Goal: Task Accomplishment & Management: Manage account settings

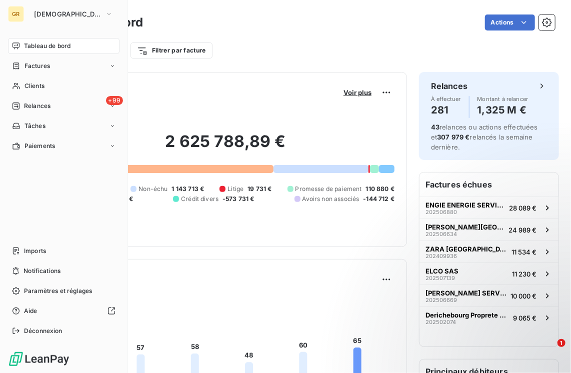
click at [15, 16] on div "GR" at bounding box center [16, 14] width 16 height 16
click at [86, 12] on button "[DEMOGRAPHIC_DATA]" at bounding box center [73, 14] width 91 height 16
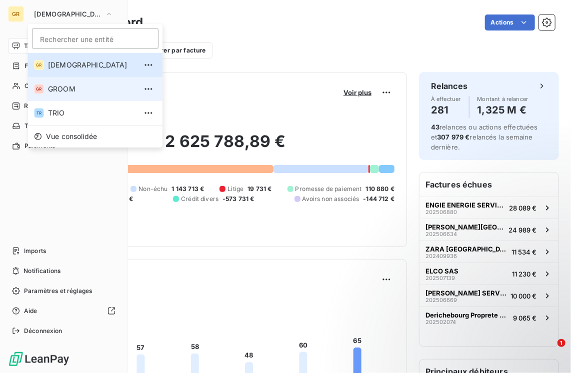
click at [59, 93] on span "GROOM" at bounding box center [92, 89] width 89 height 10
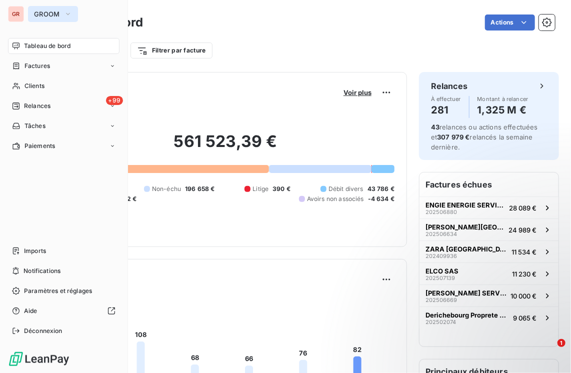
click at [63, 15] on button "GROOM" at bounding box center [53, 14] width 50 height 16
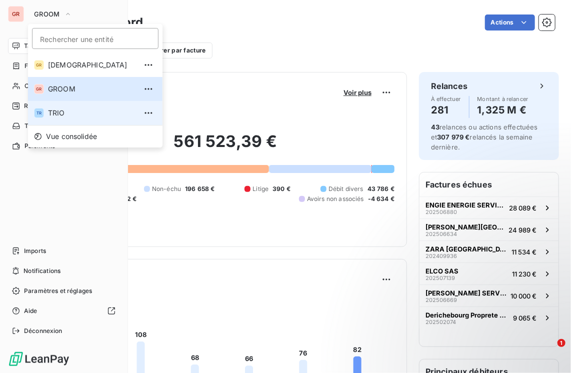
click at [70, 111] on span "TRIO" at bounding box center [92, 113] width 89 height 10
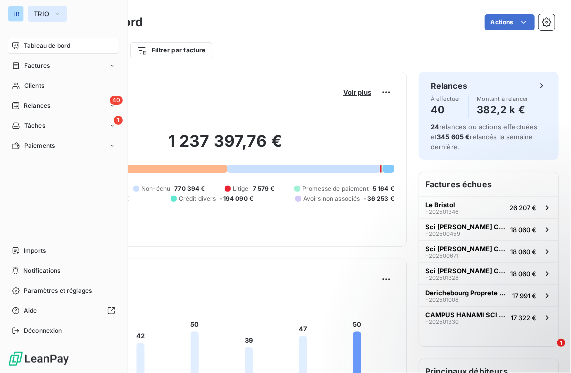
click at [60, 16] on icon "button" at bounding box center [58, 14] width 8 height 10
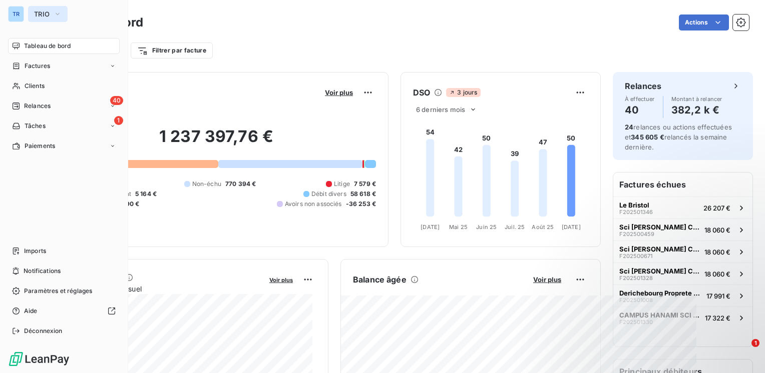
click at [55, 12] on icon "button" at bounding box center [58, 14] width 8 height 10
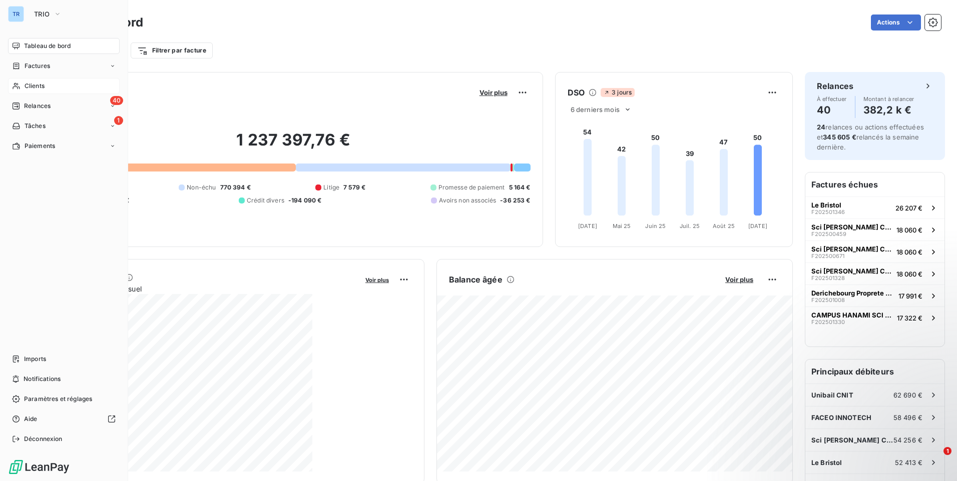
click at [28, 87] on span "Clients" at bounding box center [35, 86] width 20 height 9
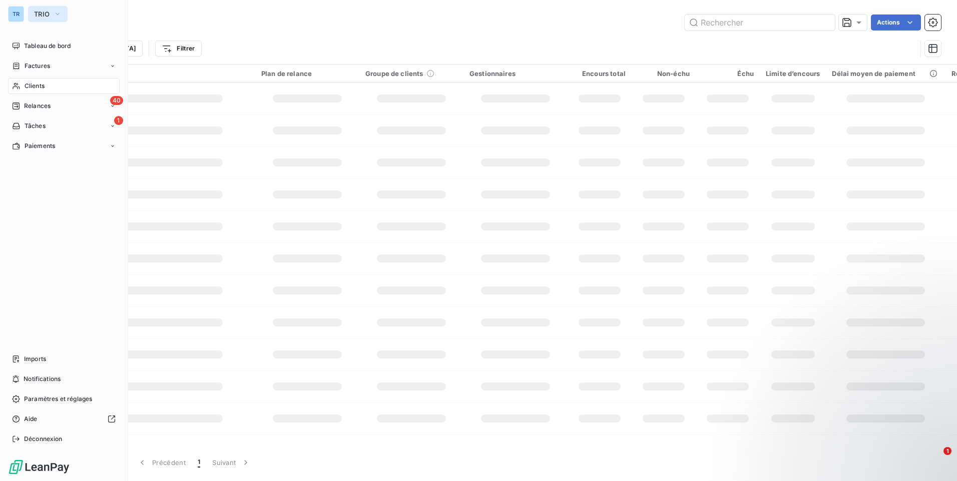
click at [56, 13] on icon "button" at bounding box center [58, 14] width 8 height 10
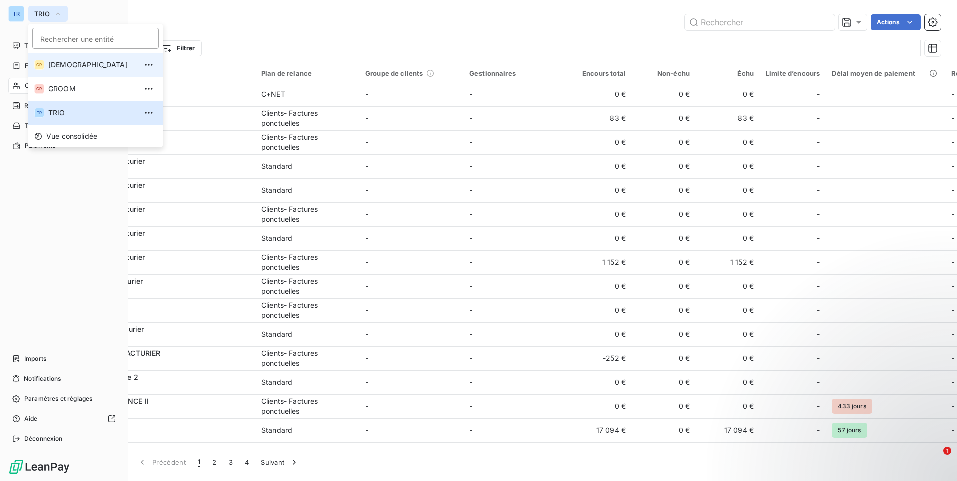
click at [63, 67] on span "[DEMOGRAPHIC_DATA]" at bounding box center [92, 65] width 89 height 10
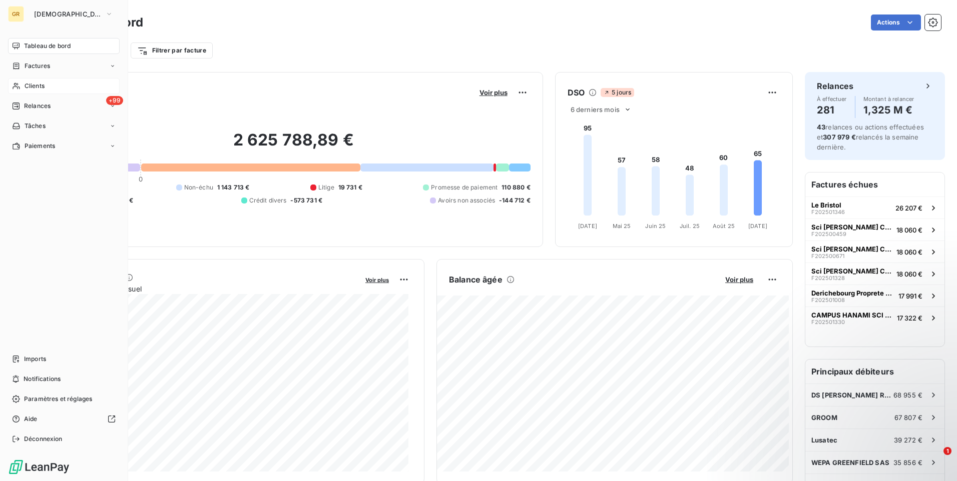
click at [40, 87] on span "Clients" at bounding box center [35, 86] width 20 height 9
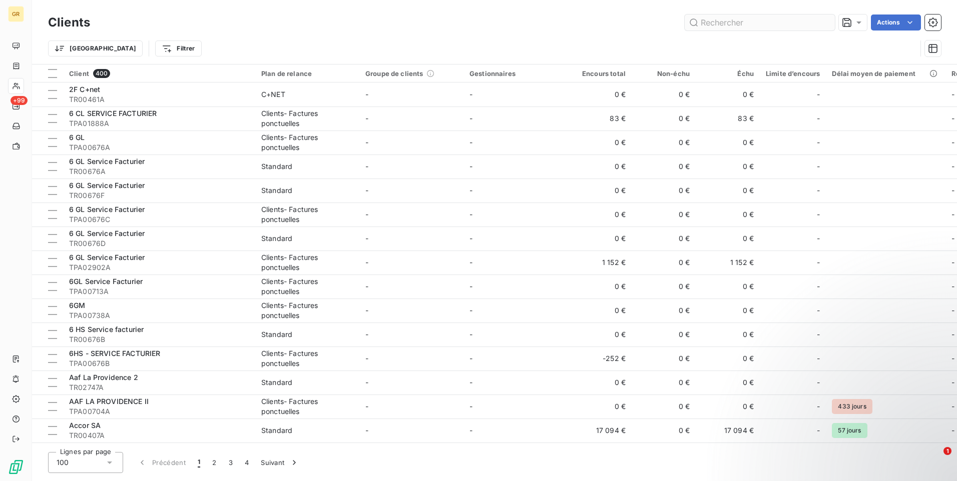
click at [571, 25] on input "text" at bounding box center [760, 23] width 150 height 16
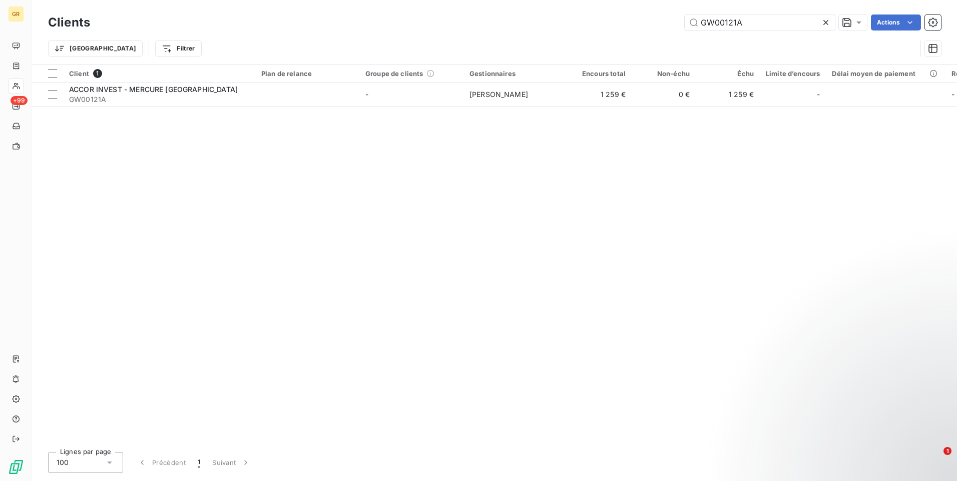
type input "GW00121A"
click at [341, 278] on div "Client 1 Plan de relance Groupe de clients Gestionnaires Encours total Non-échu…" at bounding box center [494, 255] width 925 height 380
click at [172, 269] on div "Client 1 Plan de relance Groupe de clients Gestionnaires Encours total Non-échu…" at bounding box center [494, 255] width 925 height 380
drag, startPoint x: 757, startPoint y: 29, endPoint x: 747, endPoint y: 35, distance: 11.7
click at [571, 29] on input "GW00121A" at bounding box center [760, 23] width 150 height 16
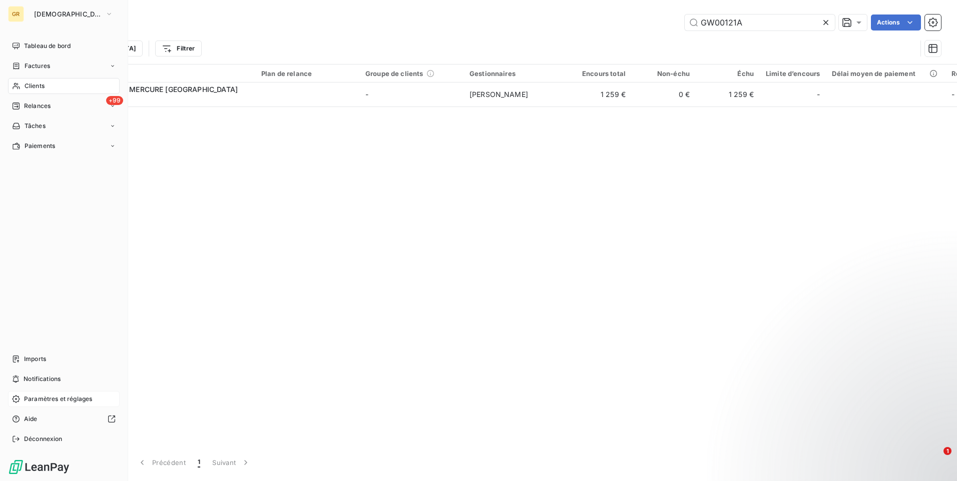
click at [65, 373] on span "Paramètres et réglages" at bounding box center [58, 399] width 68 height 9
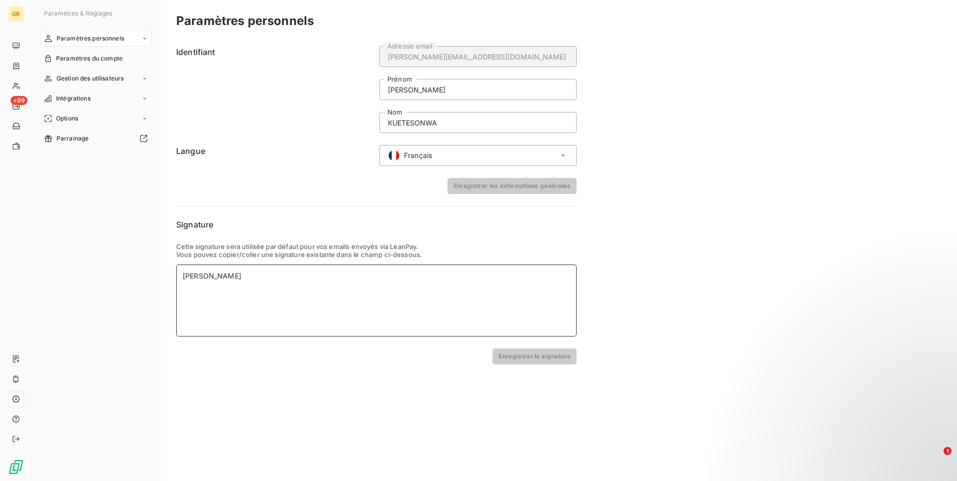
click at [282, 284] on div "[PERSON_NAME]" at bounding box center [376, 301] width 400 height 72
click at [237, 293] on div "[PERSON_NAME]" at bounding box center [376, 301] width 400 height 72
drag, startPoint x: 268, startPoint y: 279, endPoint x: 115, endPoint y: 285, distance: 153.7
click at [115, 285] on div "Paramètres & Réglages Paramètres personnels Paramètres du compte Gestion des ut…" at bounding box center [494, 240] width 925 height 481
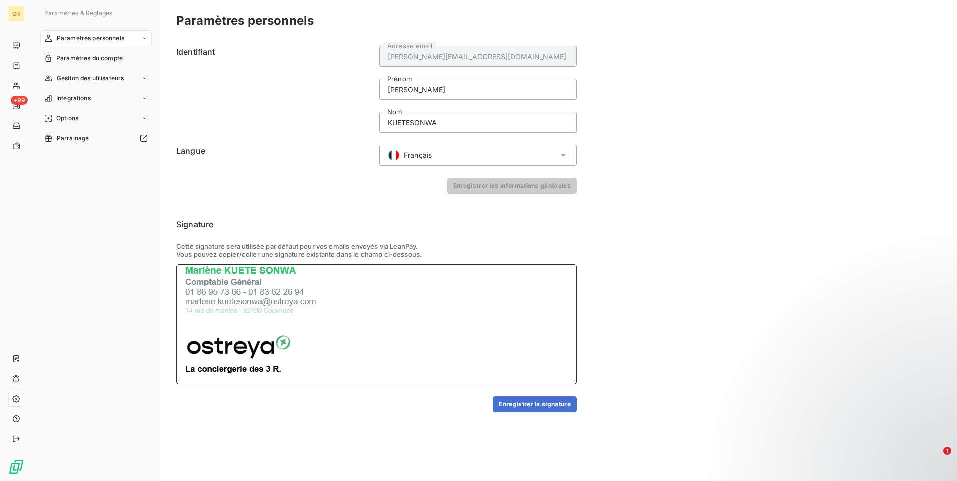
click at [245, 308] on img at bounding box center [293, 374] width 220 height 219
click at [395, 325] on img at bounding box center [293, 374] width 220 height 219
click at [388, 324] on img at bounding box center [293, 374] width 220 height 219
click at [360, 320] on img at bounding box center [293, 374] width 220 height 219
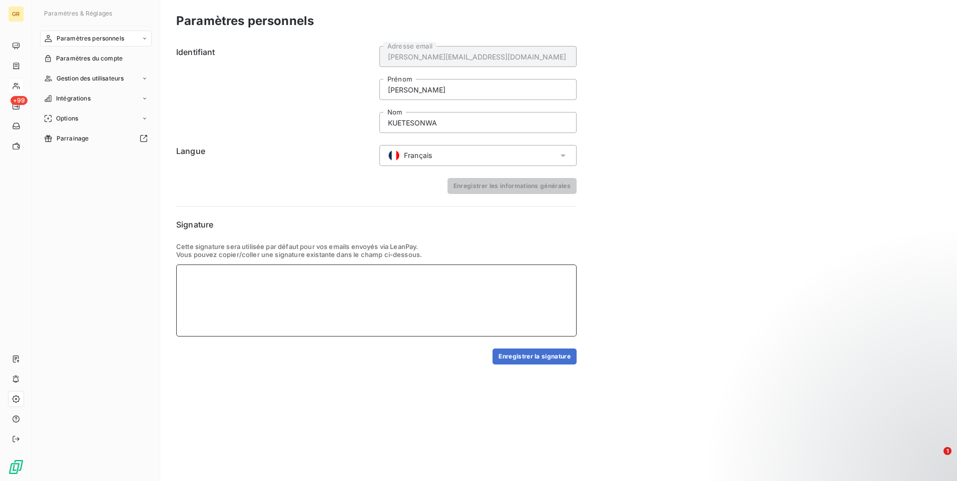
scroll to position [0, 0]
click at [197, 282] on div at bounding box center [376, 301] width 400 height 72
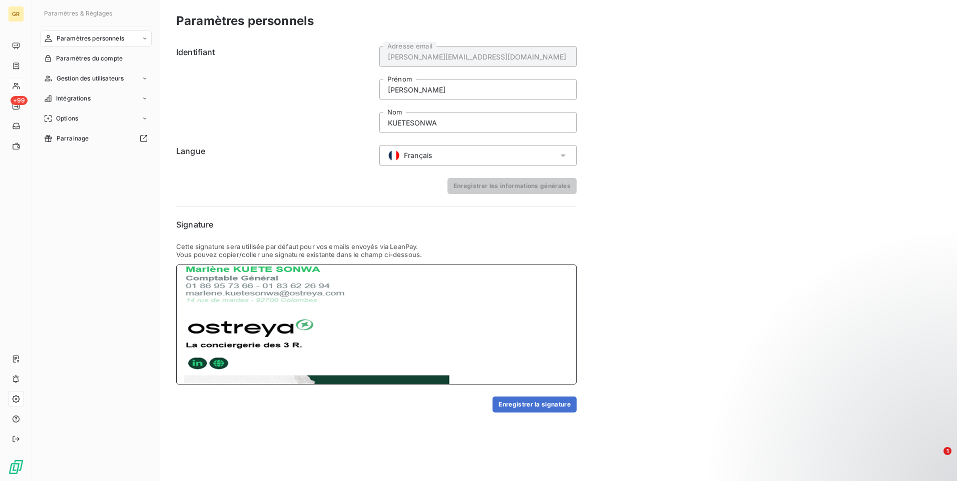
click at [386, 306] on img at bounding box center [316, 349] width 267 height 168
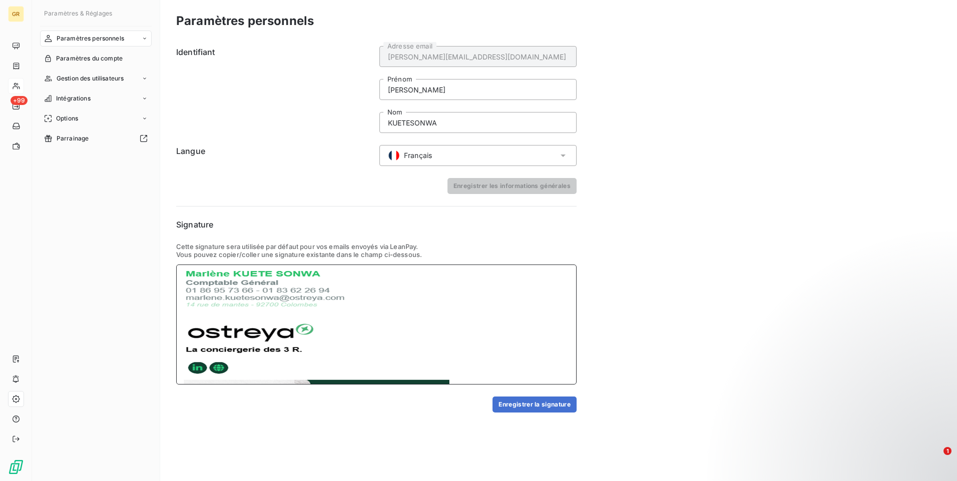
scroll to position [0, 0]
click at [415, 322] on img at bounding box center [316, 355] width 267 height 168
click at [404, 339] on img at bounding box center [316, 355] width 267 height 168
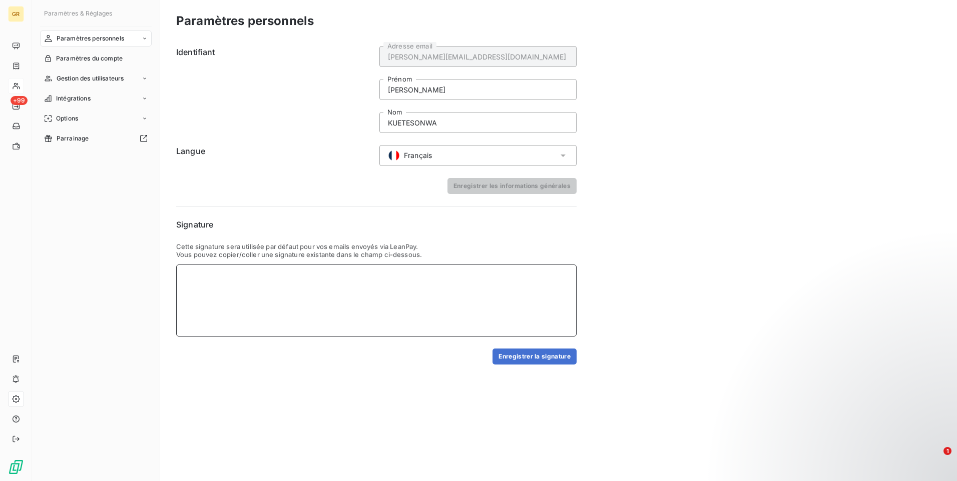
click at [227, 281] on div at bounding box center [376, 301] width 400 height 72
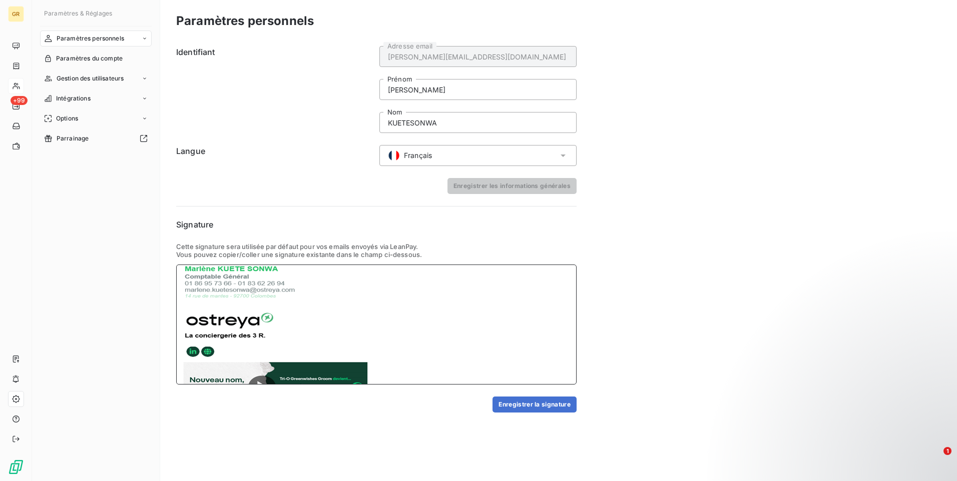
click at [334, 330] on img at bounding box center [275, 339] width 185 height 148
click at [365, 318] on img at bounding box center [275, 339] width 185 height 148
click at [331, 318] on img at bounding box center [275, 339] width 185 height 148
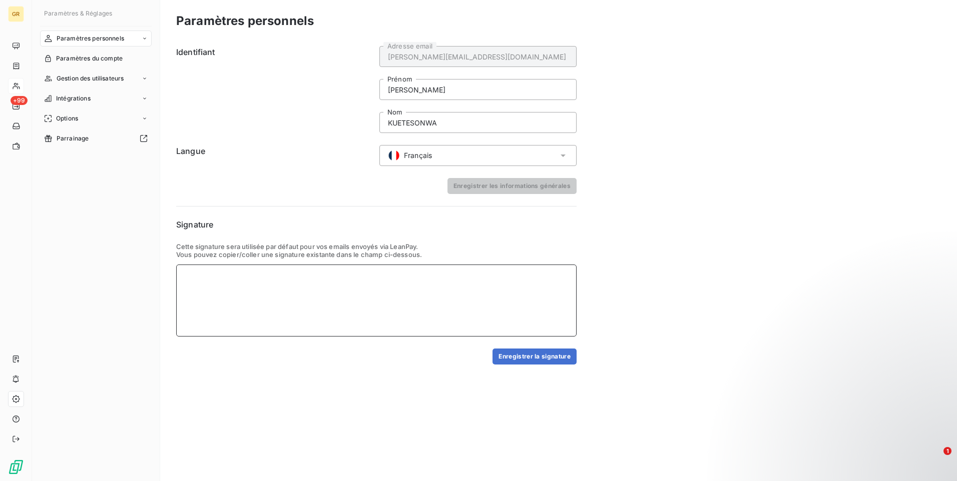
click at [204, 266] on div at bounding box center [376, 301] width 400 height 72
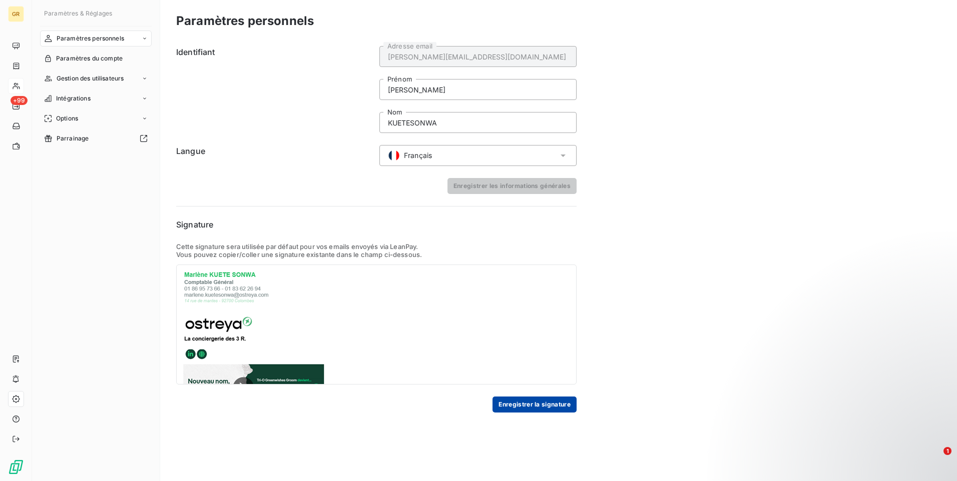
click at [535, 373] on button "Enregistrer la signature" at bounding box center [534, 405] width 84 height 16
click at [571, 244] on div "Paramètres personnels Identifiant [PERSON_NAME][EMAIL_ADDRESS][DOMAIN_NAME] Adr…" at bounding box center [558, 240] width 797 height 481
click at [571, 246] on div "Paramètres personnels Identifiant [PERSON_NAME][EMAIL_ADDRESS][DOMAIN_NAME] Adr…" at bounding box center [558, 240] width 797 height 481
click at [571, 283] on div "Paramètres personnels Identifiant [PERSON_NAME][EMAIL_ADDRESS][DOMAIN_NAME] Adr…" at bounding box center [558, 240] width 797 height 481
drag, startPoint x: 759, startPoint y: 274, endPoint x: 799, endPoint y: 24, distance: 253.3
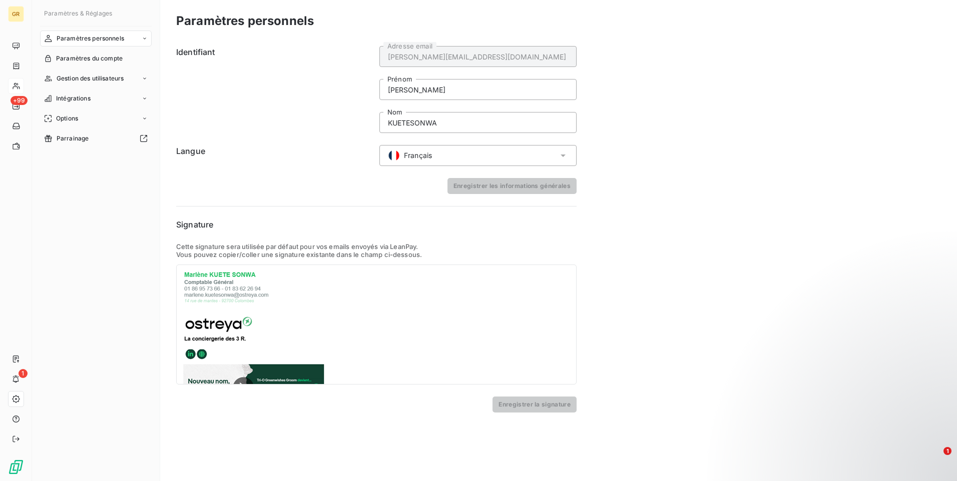
click at [571, 271] on div "Paramètres personnels Identifiant [PERSON_NAME][EMAIL_ADDRESS][DOMAIN_NAME] Adr…" at bounding box center [558, 240] width 797 height 481
